Goal: Obtain resource: Download file/media

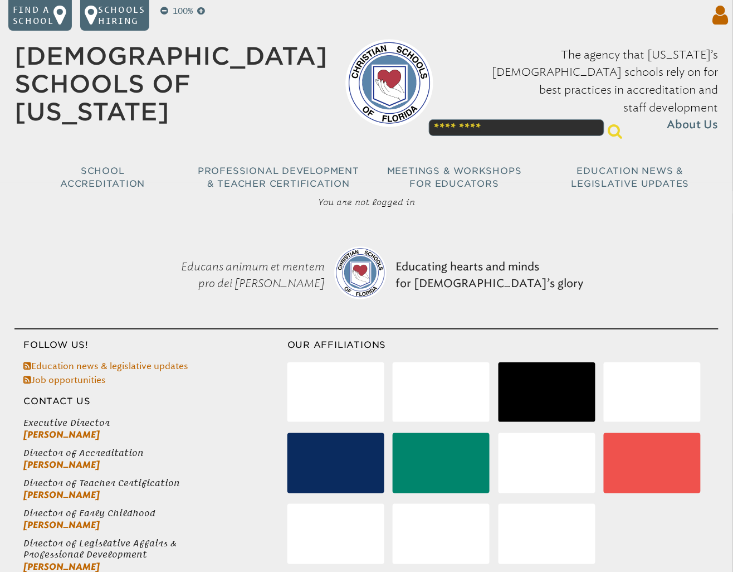
type input "**********"
click at [726, 18] on icon at bounding box center [719, 15] width 20 height 22
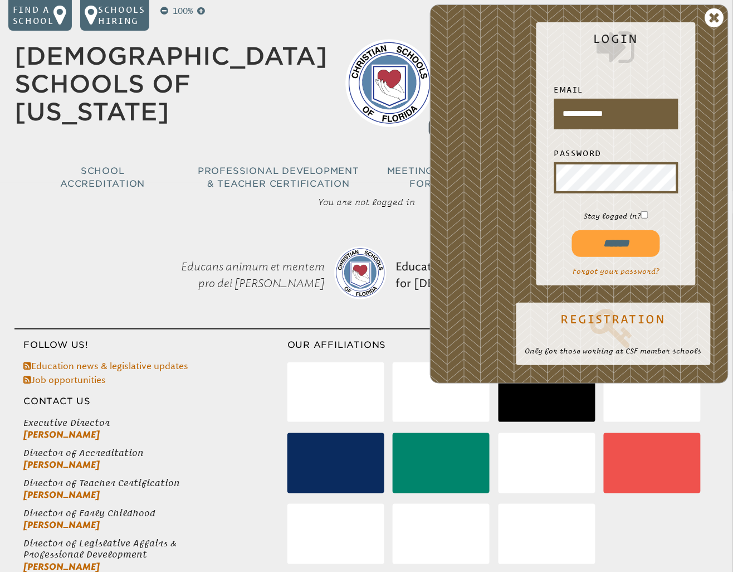
click at [612, 245] on input "******" at bounding box center [616, 243] width 88 height 26
type input "**********"
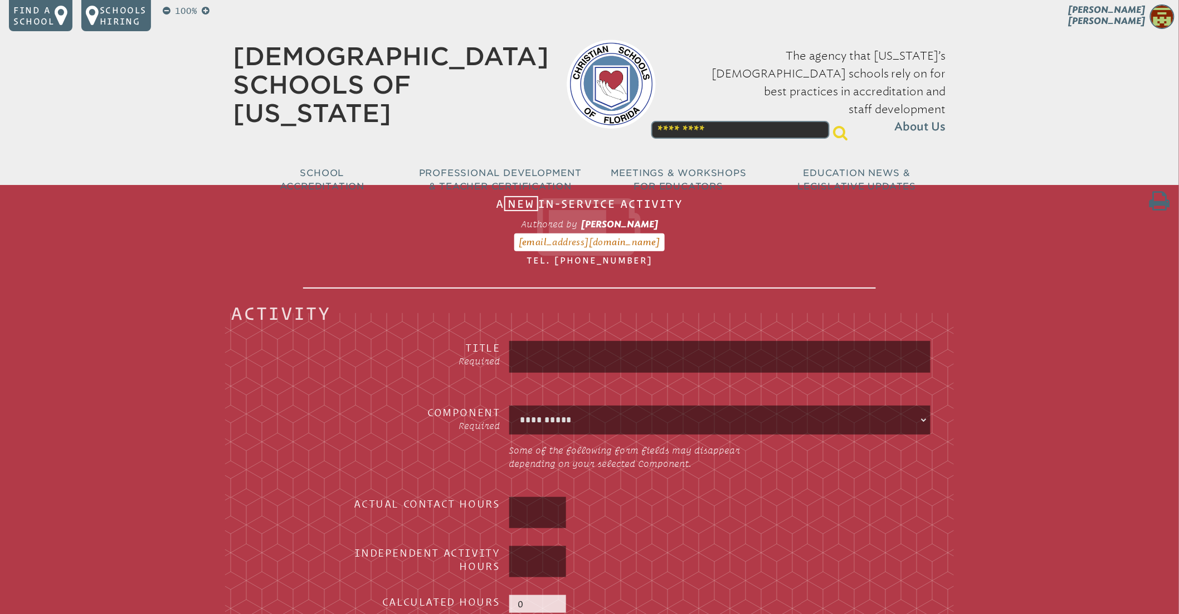
click at [1133, 16] on span "[PERSON_NAME]" at bounding box center [1107, 15] width 77 height 22
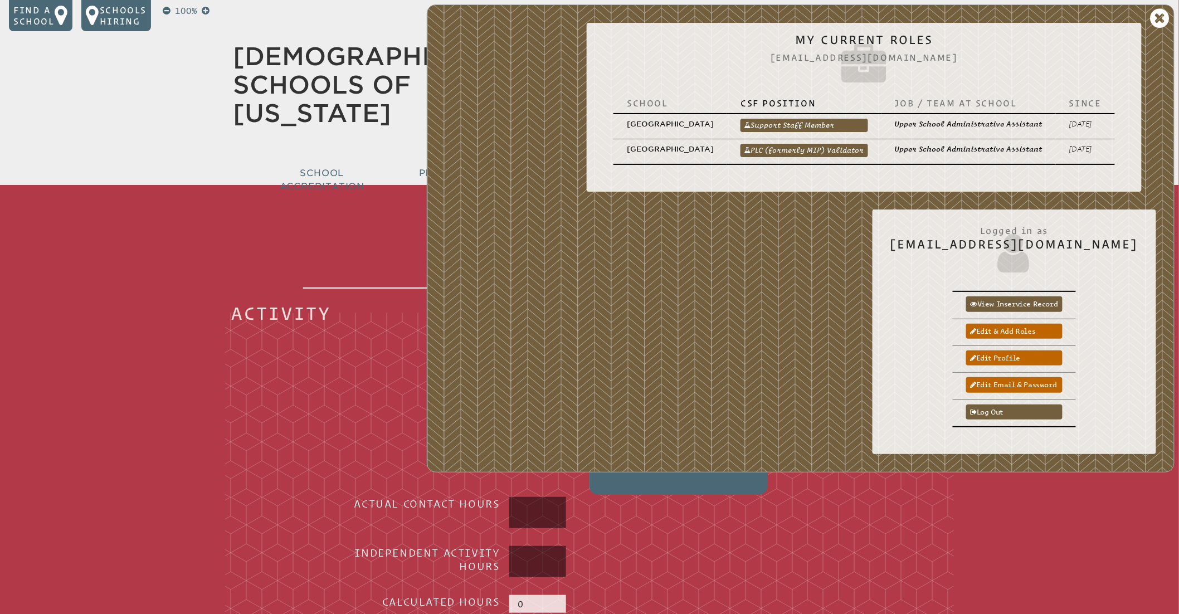
click at [765, 153] on link "PLC (formerly MIP) Validator" at bounding box center [805, 150] width 128 height 13
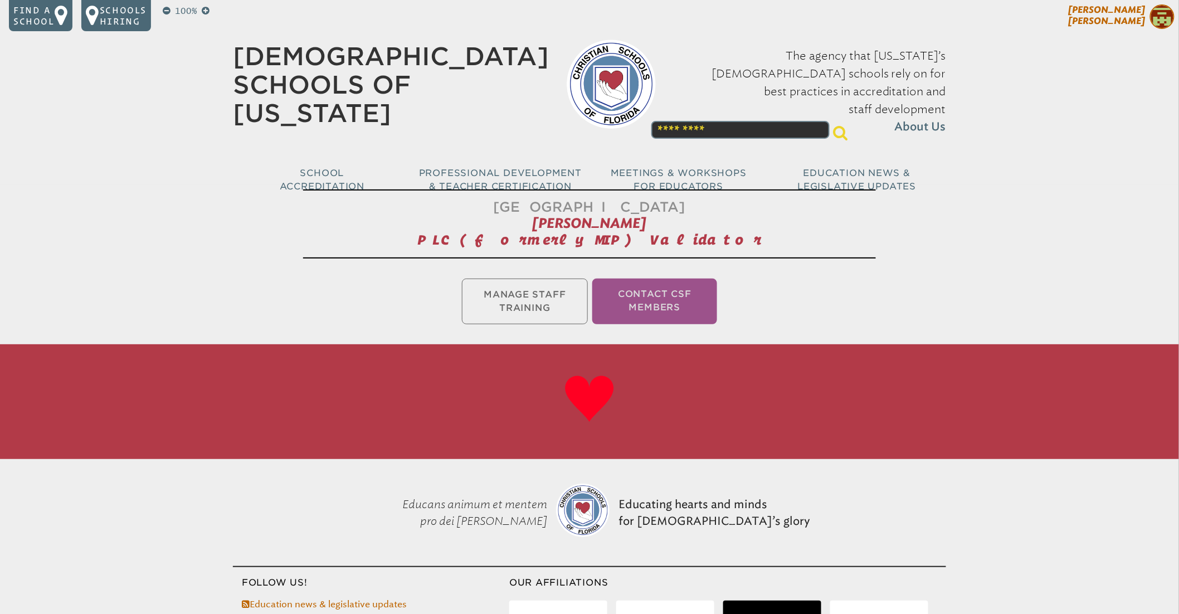
click at [1138, 13] on span "[PERSON_NAME]" at bounding box center [1107, 15] width 77 height 22
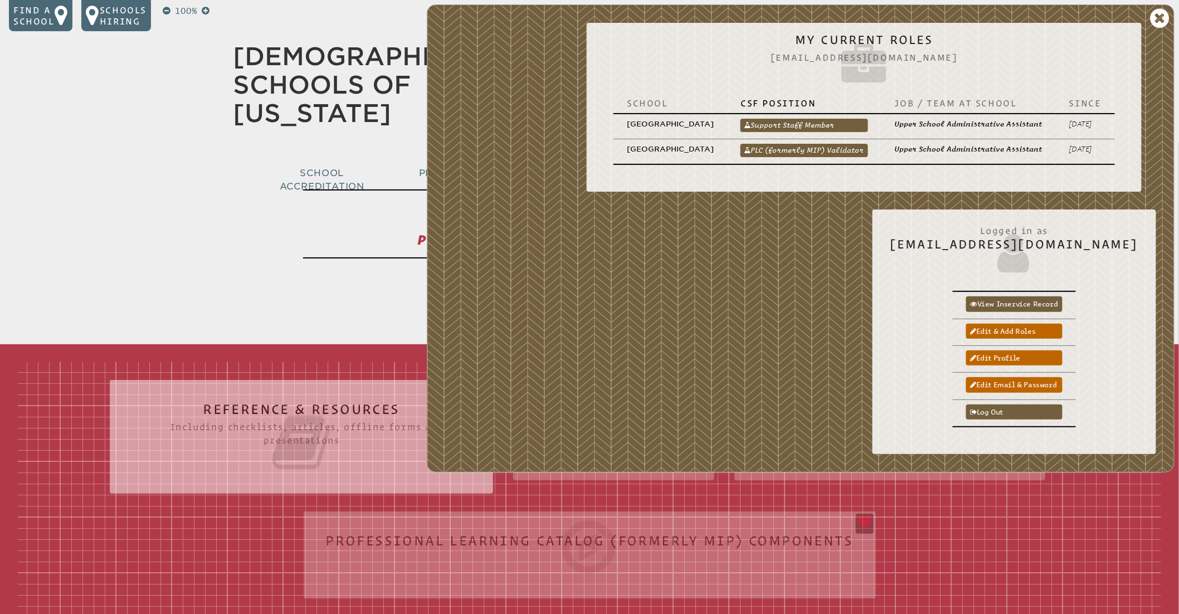
click at [812, 128] on link "Support Staff Member" at bounding box center [805, 125] width 128 height 13
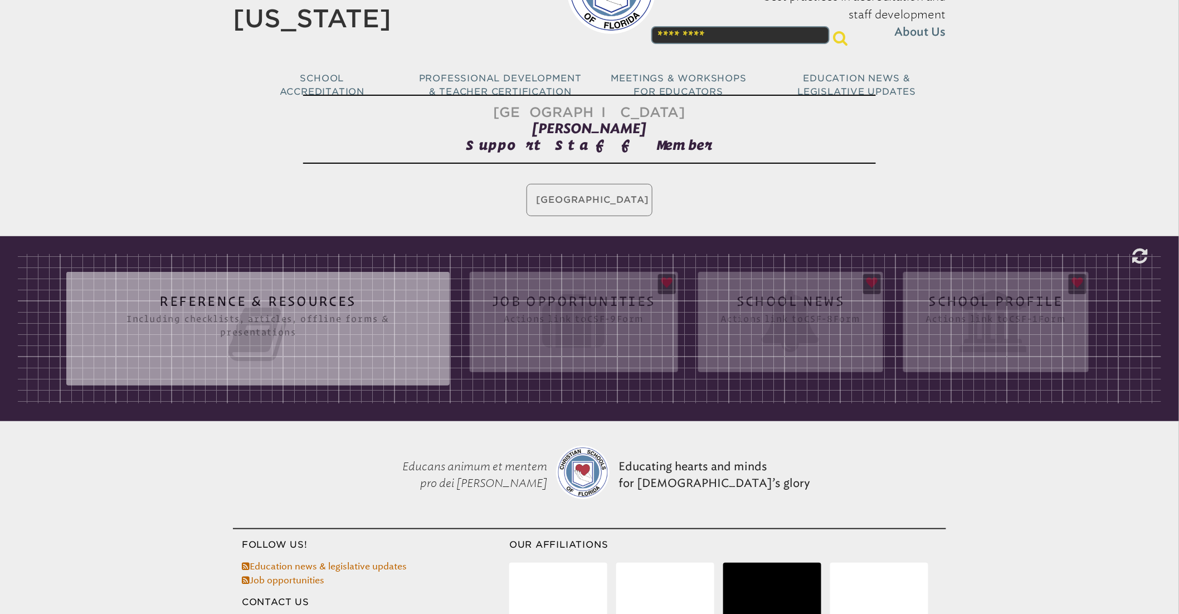
scroll to position [26, 0]
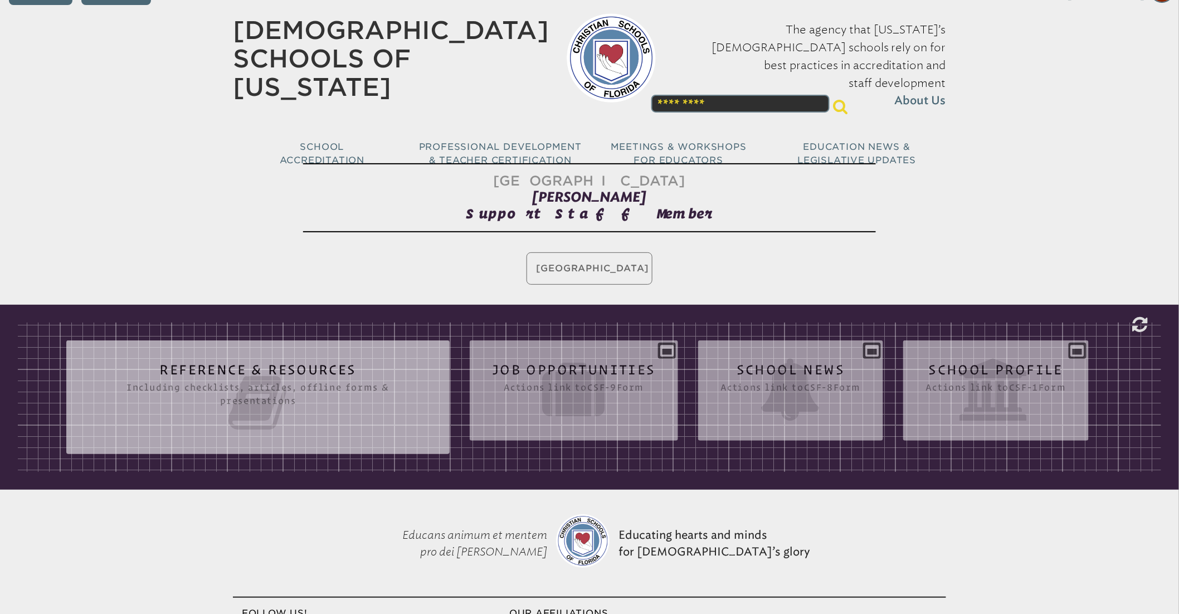
click at [328, 408] on icon at bounding box center [258, 403] width 339 height 62
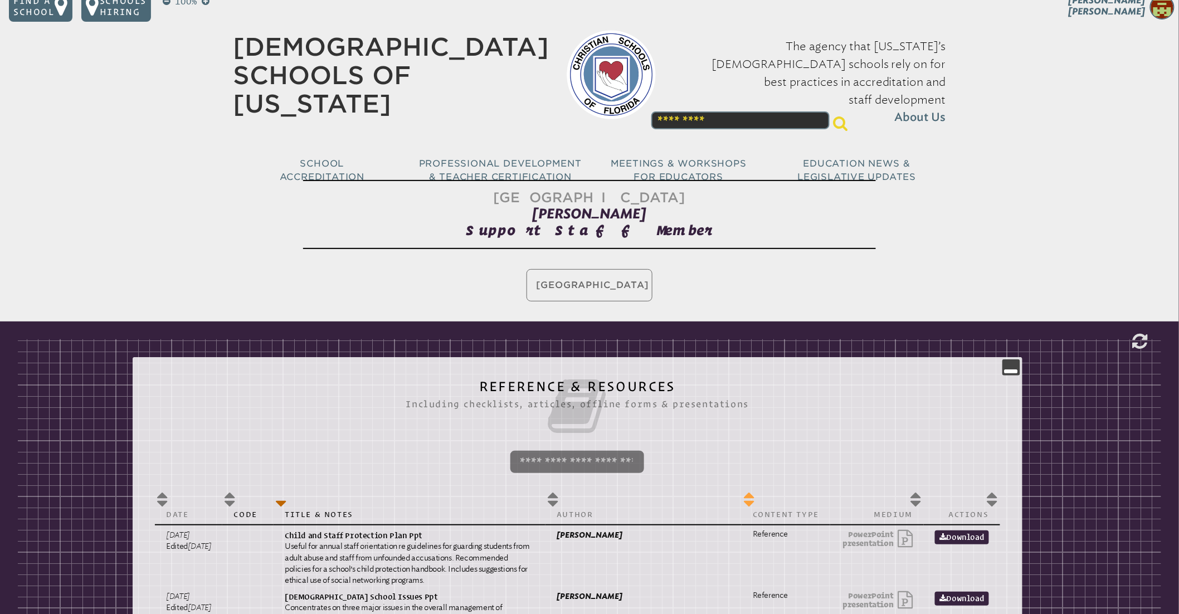
scroll to position [0, 0]
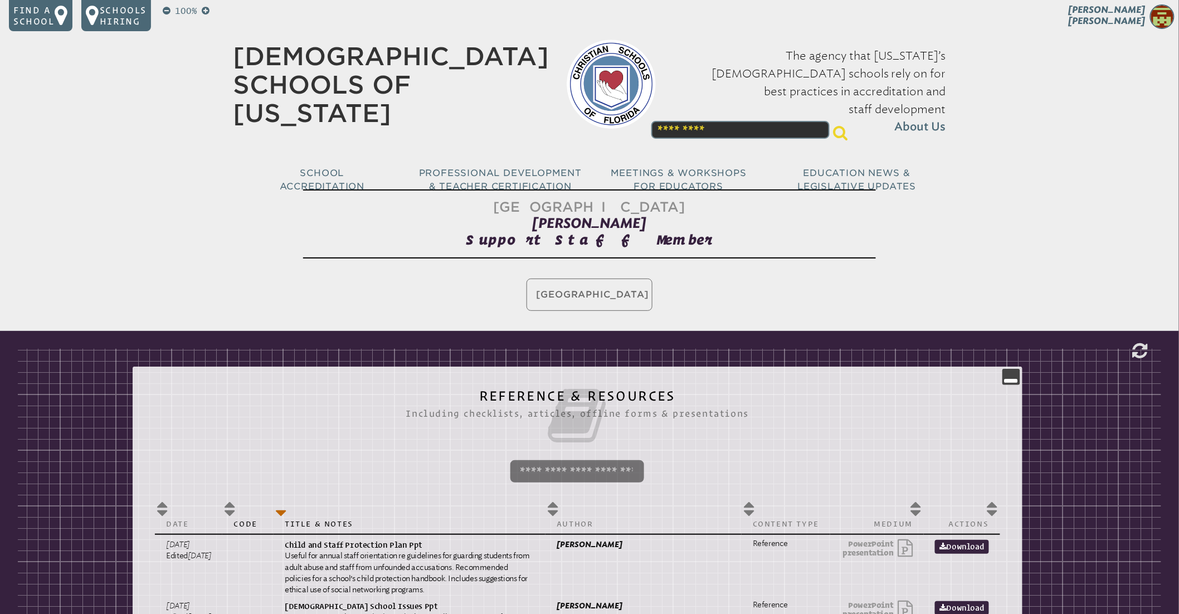
click at [1132, 9] on span "[PERSON_NAME]" at bounding box center [1107, 15] width 77 height 22
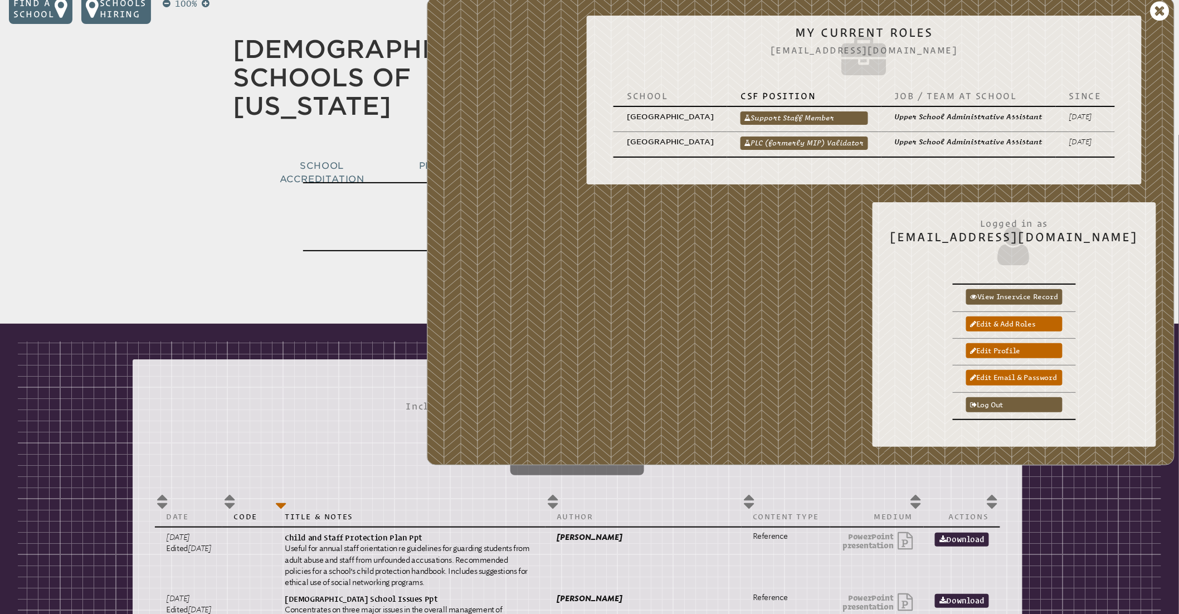
scroll to position [8, 0]
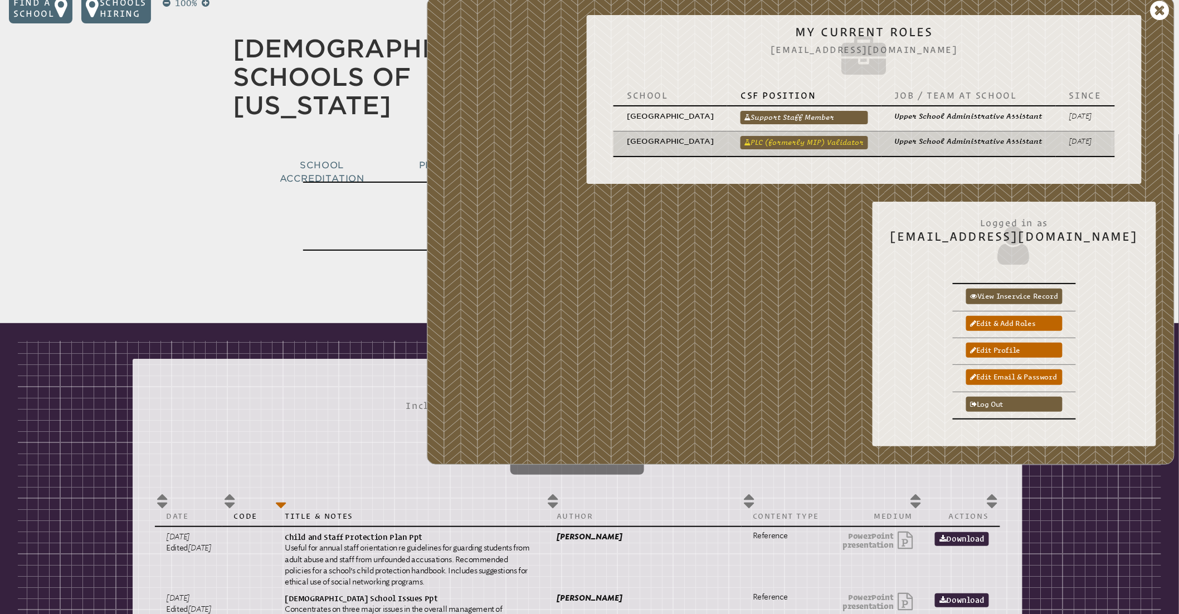
click at [815, 147] on link "PLC (formerly MIP) Validator" at bounding box center [805, 142] width 128 height 13
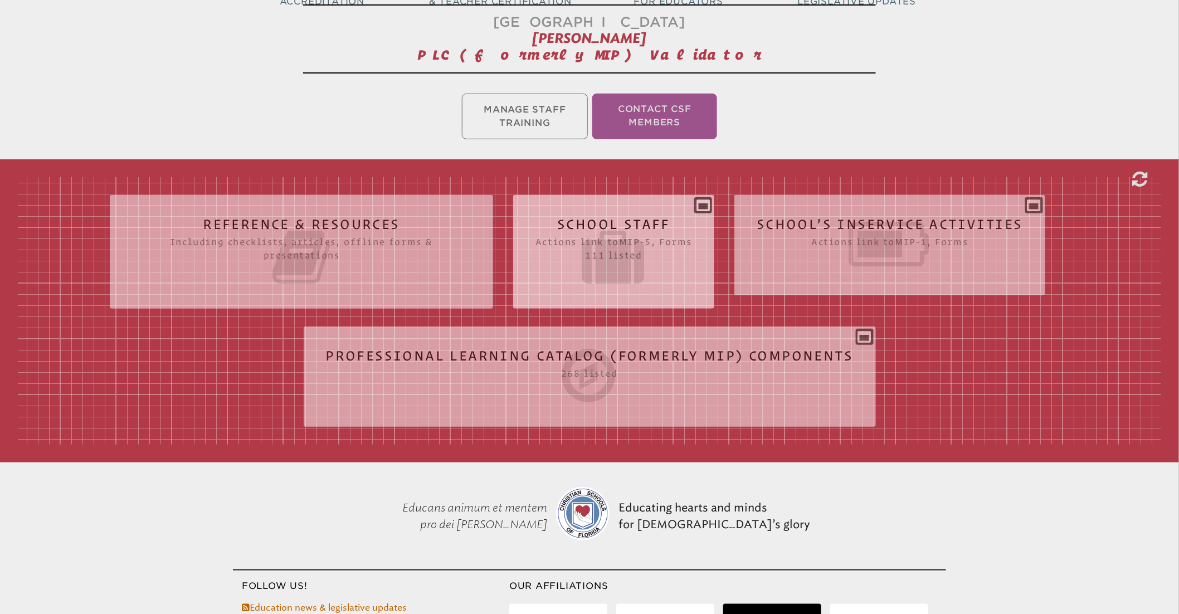
scroll to position [192, 0]
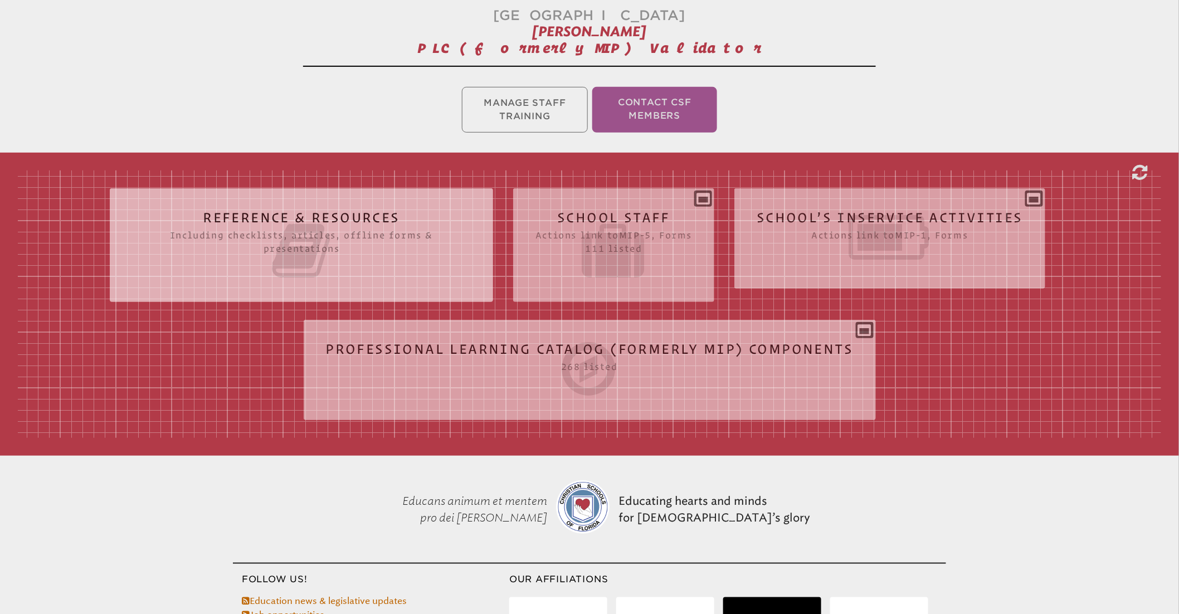
click at [330, 265] on icon at bounding box center [301, 251] width 339 height 62
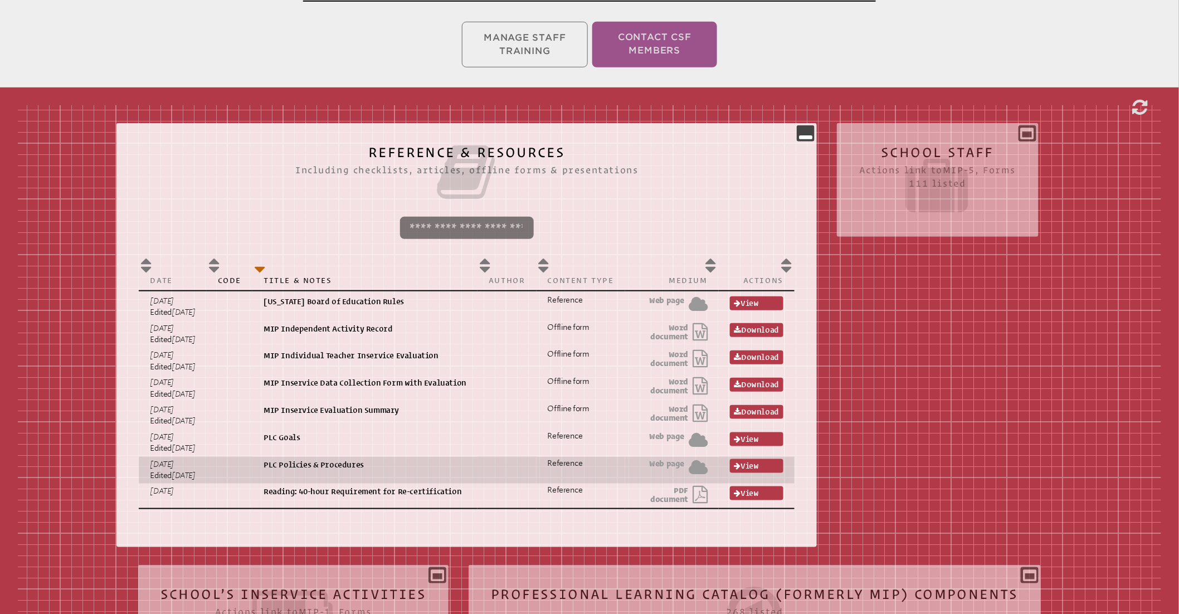
scroll to position [296, 0]
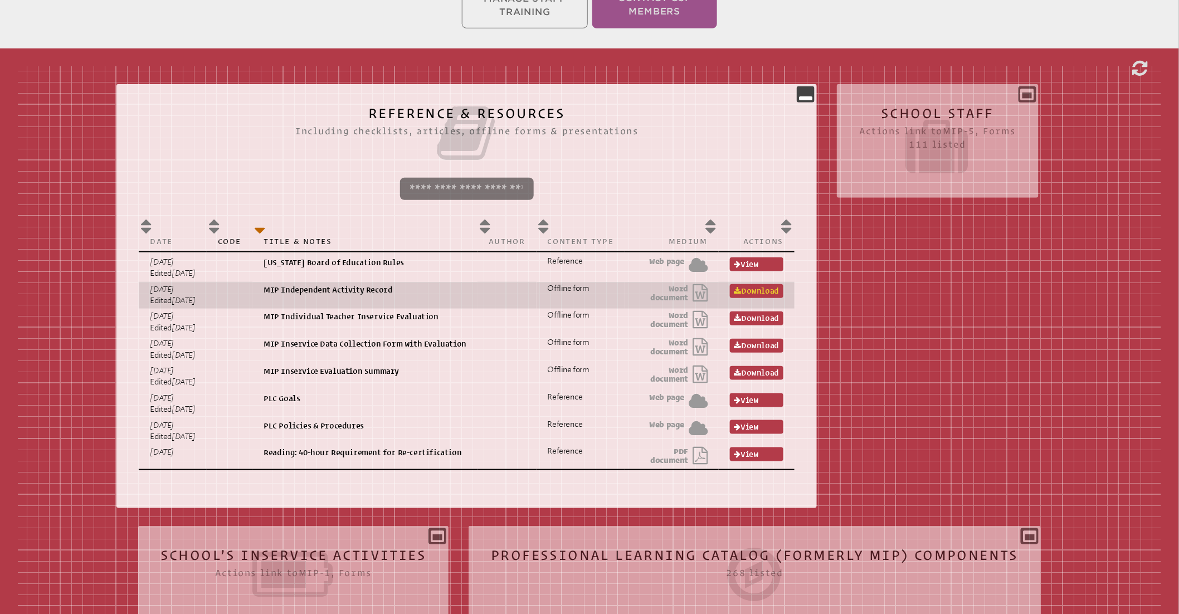
click at [770, 290] on link "Download" at bounding box center [756, 291] width 53 height 14
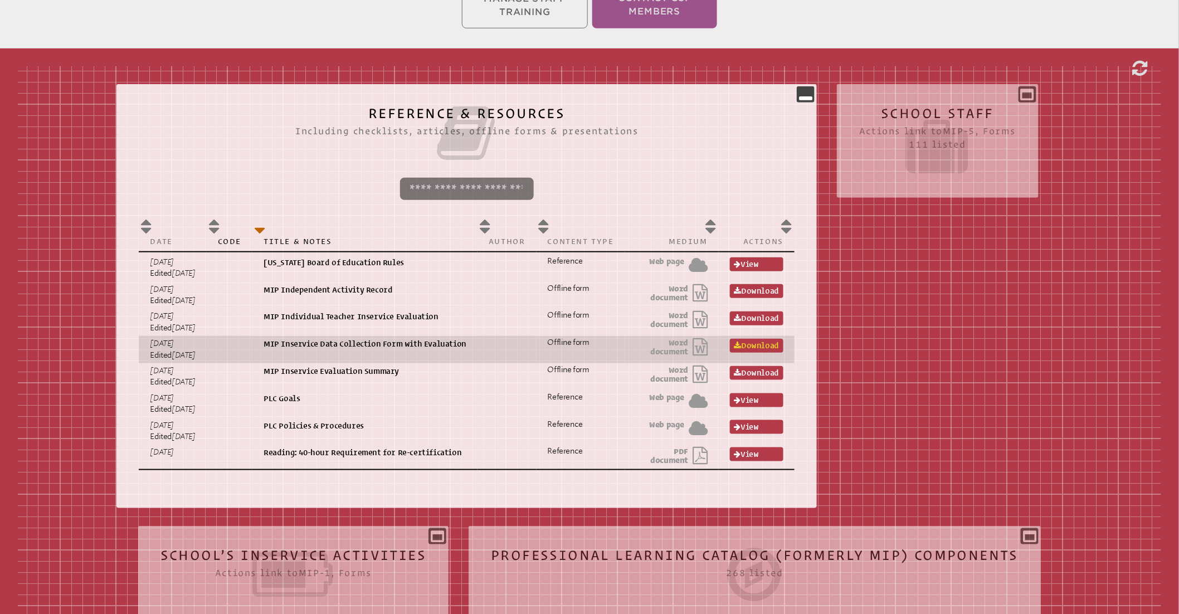
click at [771, 344] on link "Download" at bounding box center [756, 346] width 53 height 14
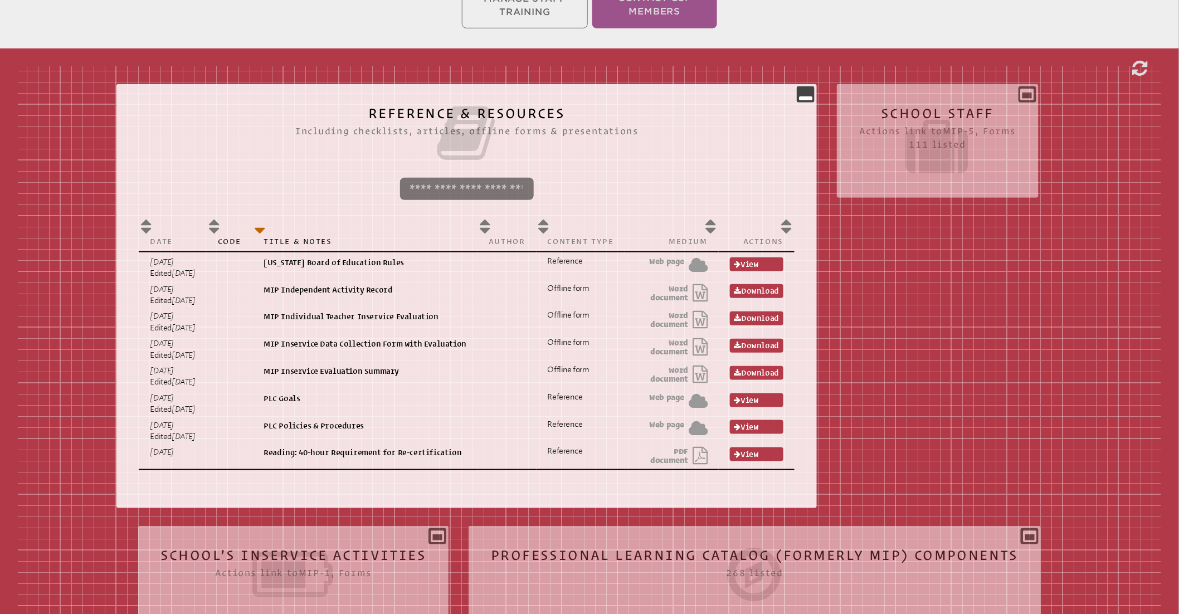
scroll to position [306, 0]
